Goal: Task Accomplishment & Management: Manage account settings

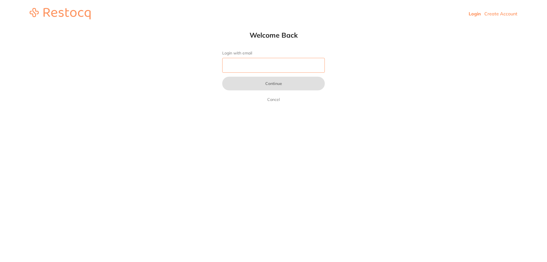
click at [253, 67] on input "Login with email" at bounding box center [273, 65] width 103 height 15
type input "[PERSON_NAME][DOMAIN_NAME][EMAIL_ADDRESS][DOMAIN_NAME]"
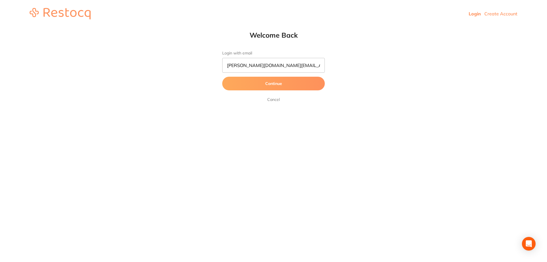
click at [259, 83] on button "Continue" at bounding box center [273, 84] width 103 height 14
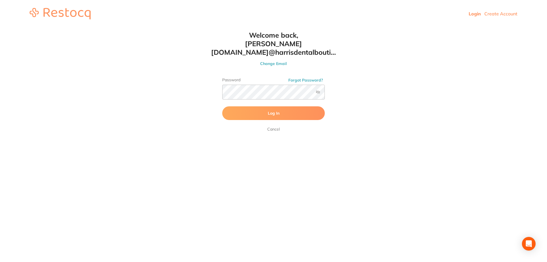
click at [254, 109] on button "Log In" at bounding box center [273, 113] width 103 height 14
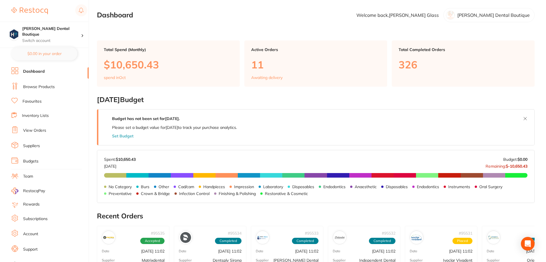
click at [34, 146] on link "Suppliers" at bounding box center [31, 146] width 17 height 6
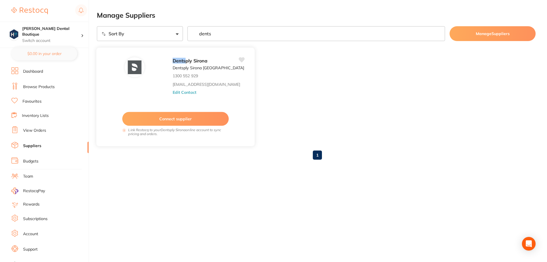
type input "dents"
click at [179, 90] on button "Edit Contact" at bounding box center [185, 92] width 24 height 5
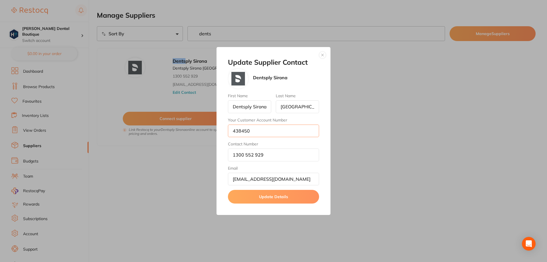
scroll to position [0, 0]
drag, startPoint x: 277, startPoint y: 134, endPoint x: 157, endPoint y: 134, distance: 119.7
click at [157, 134] on div "Update Supplier Contact Dentsply Sirona First Name Dentsply [GEOGRAPHIC_DATA] L…" at bounding box center [273, 131] width 547 height 262
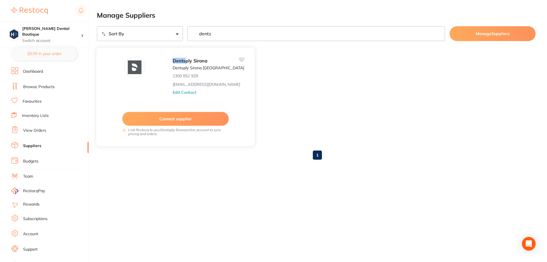
click at [179, 91] on button "Edit Contact" at bounding box center [185, 92] width 24 height 5
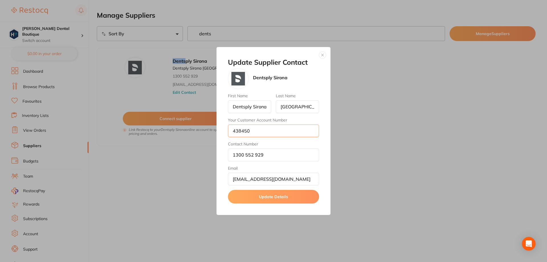
click at [276, 129] on input "438450" at bounding box center [273, 131] width 91 height 13
click at [277, 131] on input "438450" at bounding box center [273, 131] width 91 height 13
click at [265, 119] on label "Your Customer Account Number" at bounding box center [273, 120] width 91 height 5
click at [265, 125] on input "438450" at bounding box center [273, 131] width 91 height 13
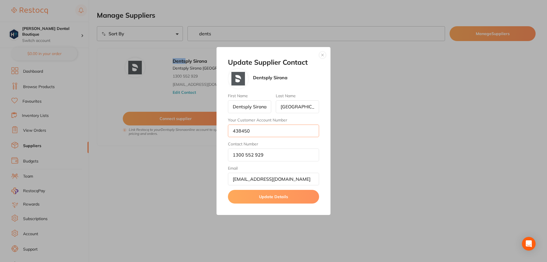
click at [254, 135] on input "438450" at bounding box center [273, 131] width 91 height 13
